Goal: Information Seeking & Learning: Learn about a topic

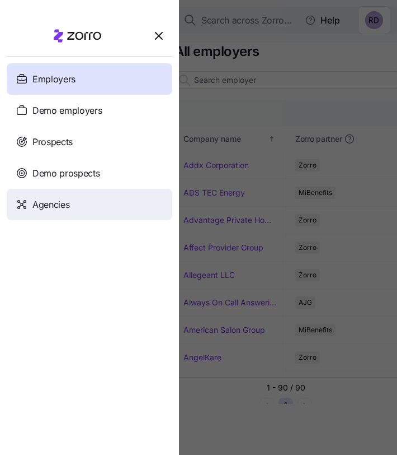
click at [77, 208] on div "Agencies" at bounding box center [90, 204] width 166 height 31
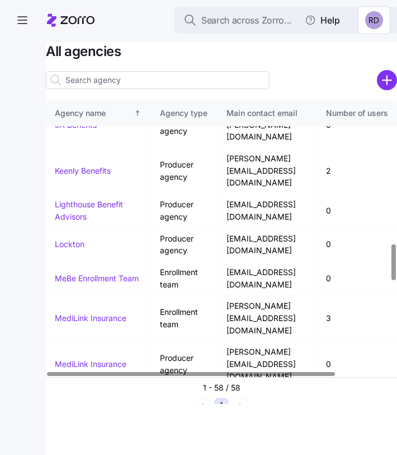
scroll to position [1067, 0]
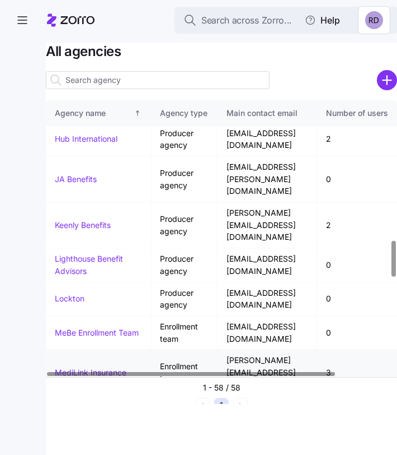
click at [78, 367] on link "MediLink Insurance" at bounding box center [91, 372] width 72 height 10
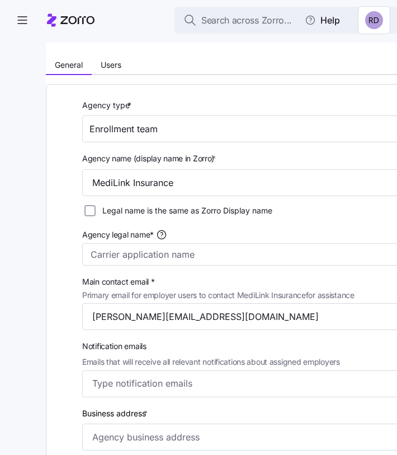
scroll to position [25, 0]
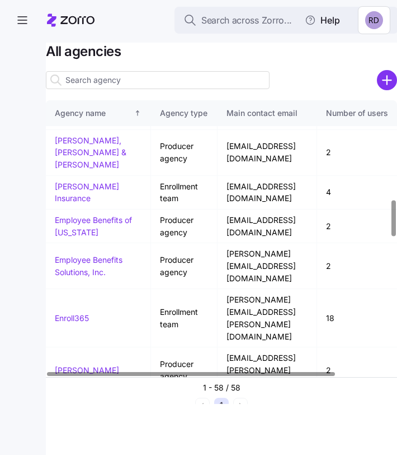
scroll to position [756, 0]
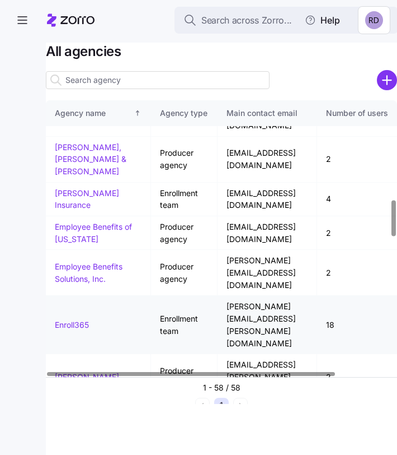
click at [78, 320] on link "Enroll365" at bounding box center [72, 325] width 34 height 10
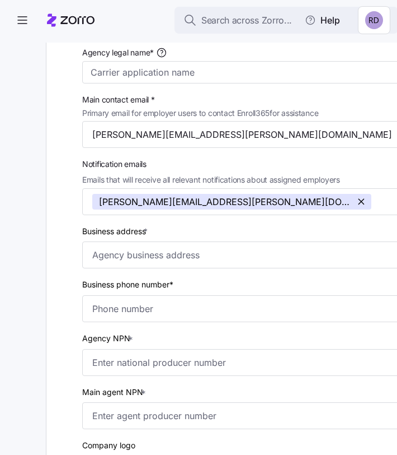
scroll to position [216, 0]
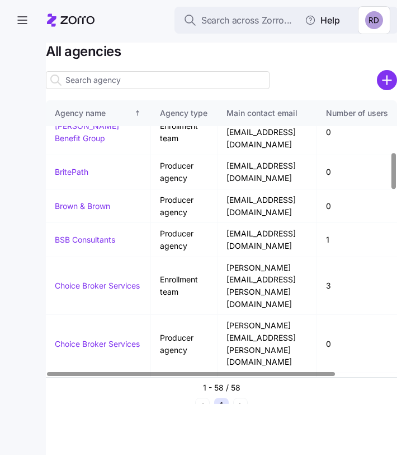
scroll to position [394, 0]
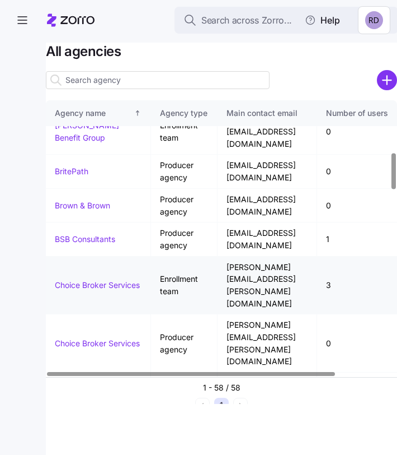
click at [86, 280] on link "Choice Broker Services" at bounding box center [97, 285] width 85 height 10
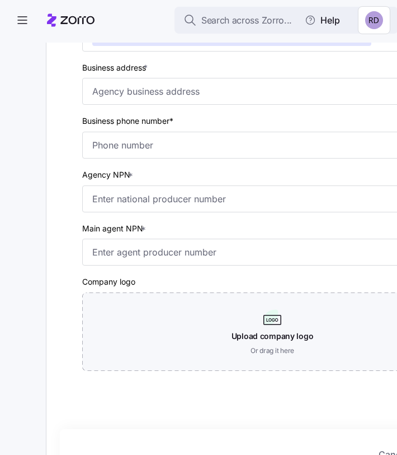
scroll to position [396, 0]
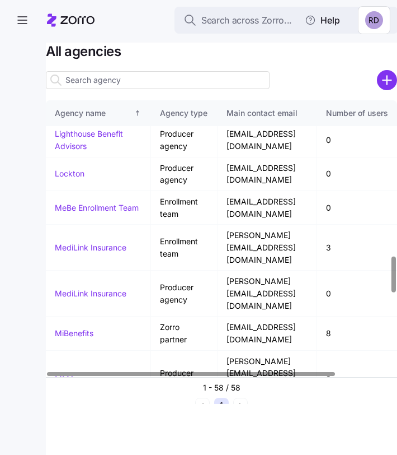
scroll to position [1200, 0]
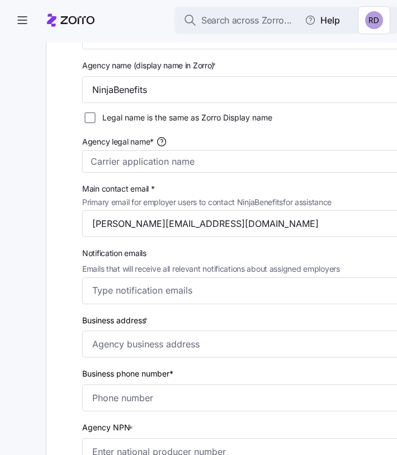
scroll to position [42, 0]
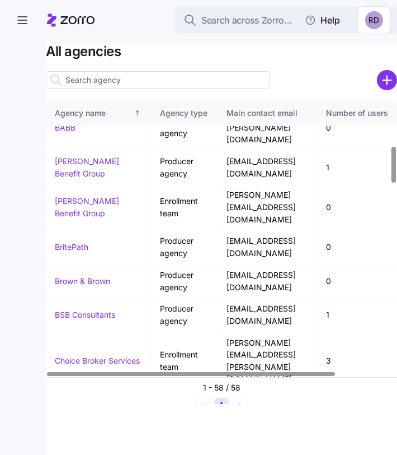
scroll to position [391, 0]
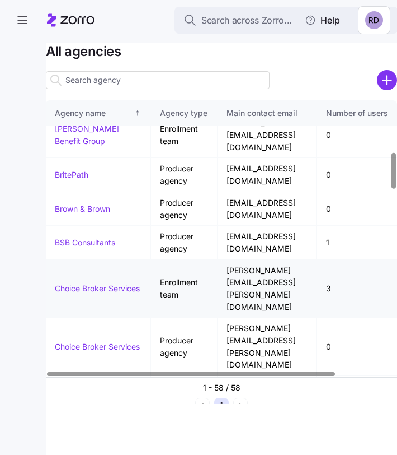
click at [78, 283] on link "Choice Broker Services" at bounding box center [97, 288] width 85 height 10
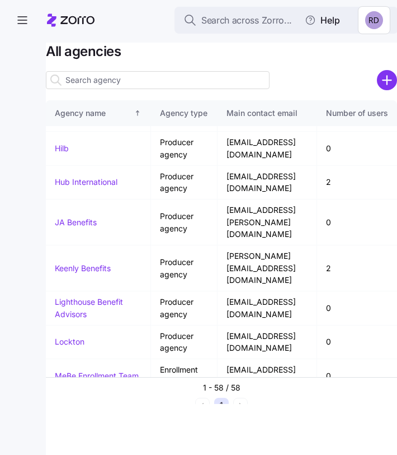
scroll to position [1026, 1]
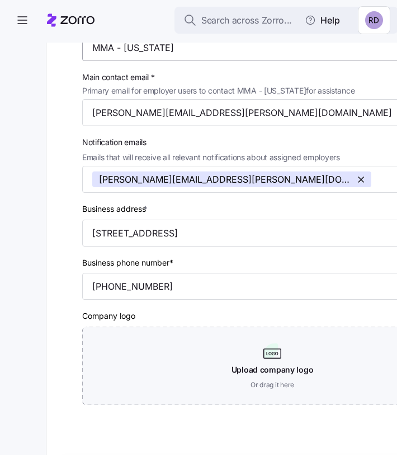
scroll to position [177, 0]
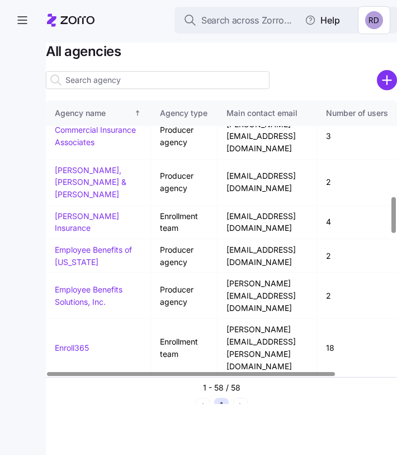
scroll to position [732, 0]
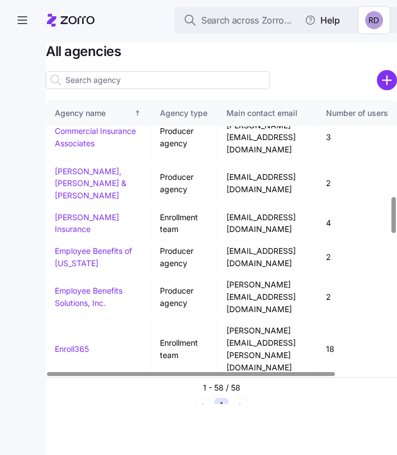
click at [100, 396] on link "Higginbotham" at bounding box center [87, 401] width 64 height 10
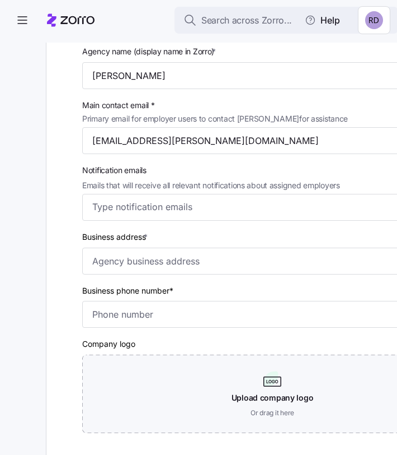
scroll to position [158, 0]
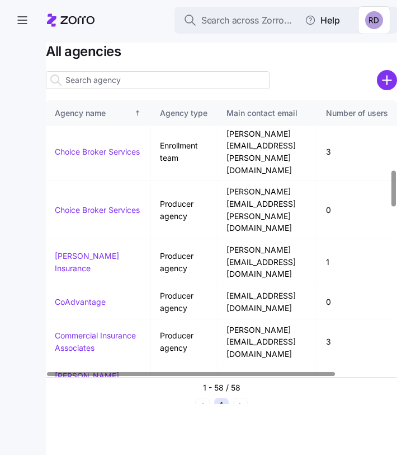
scroll to position [621, 0]
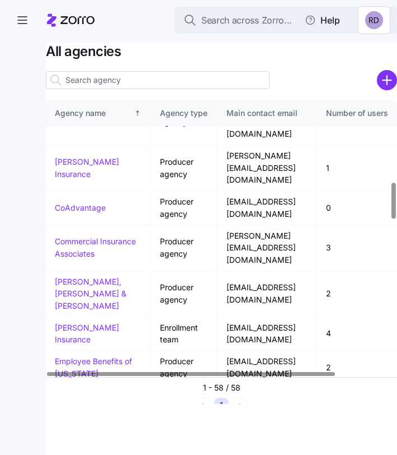
click at [76, 396] on link "Employee Benefits Solutions, Inc." at bounding box center [89, 407] width 68 height 22
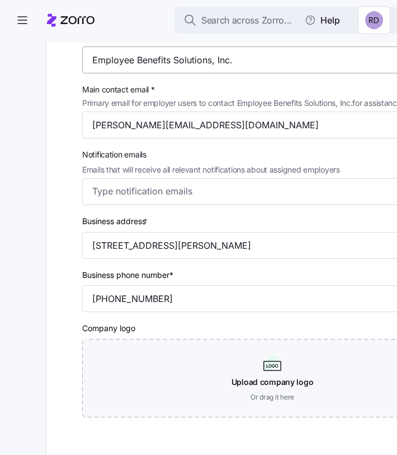
scroll to position [168, 0]
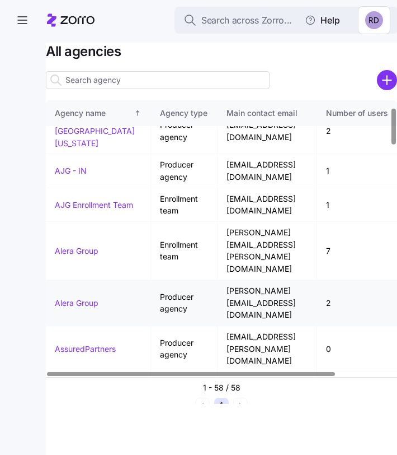
scroll to position [50, 0]
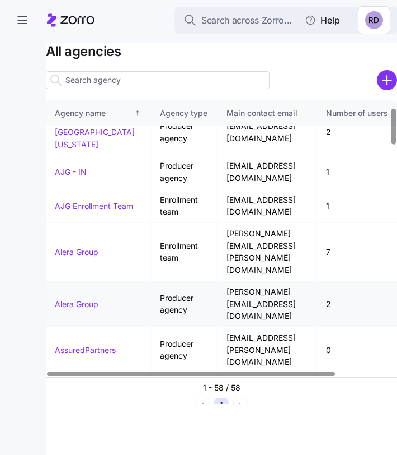
click at [84, 299] on link "Alera Group" at bounding box center [77, 304] width 44 height 10
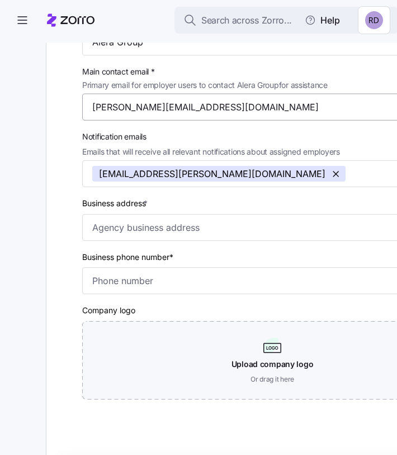
scroll to position [196, 0]
